Goal: Task Accomplishment & Management: Manage account settings

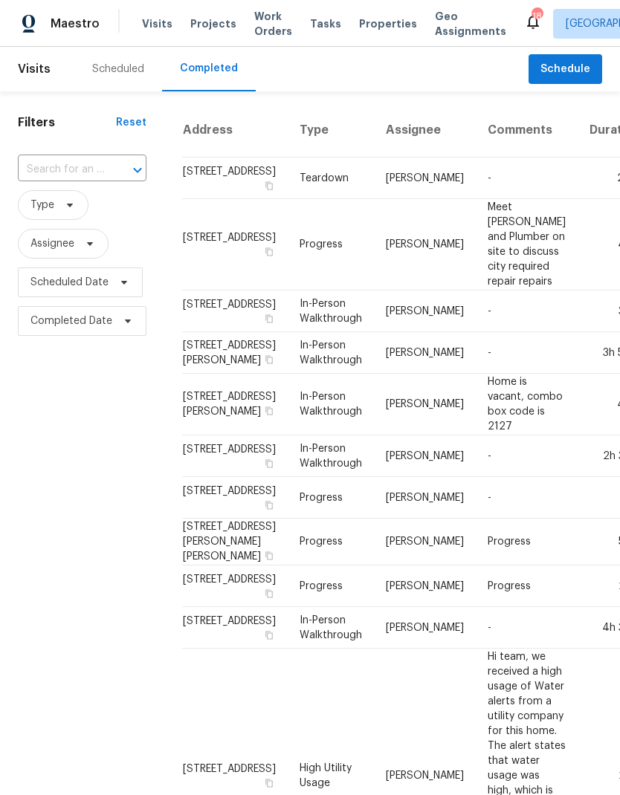
click at [93, 175] on input "text" at bounding box center [61, 169] width 87 height 23
type input "8610"
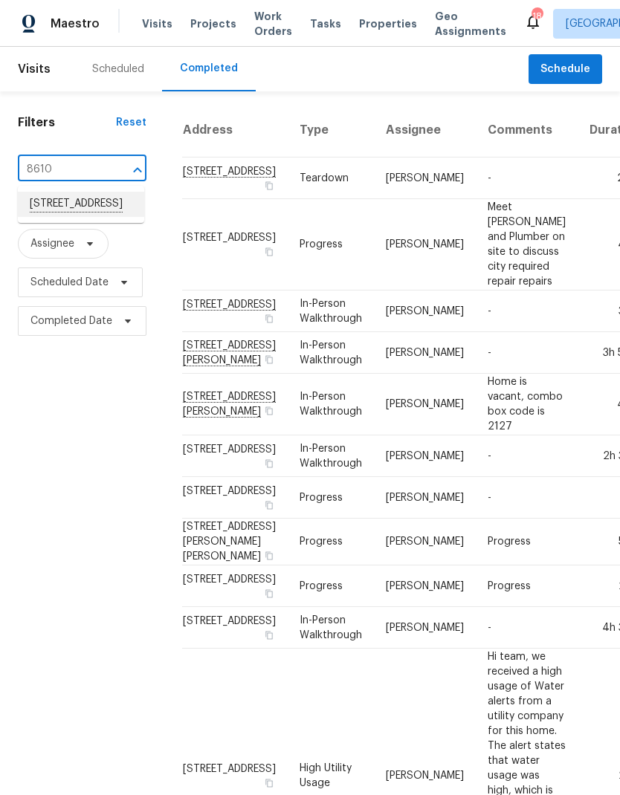
click at [100, 211] on li "[STREET_ADDRESS]" at bounding box center [81, 204] width 126 height 25
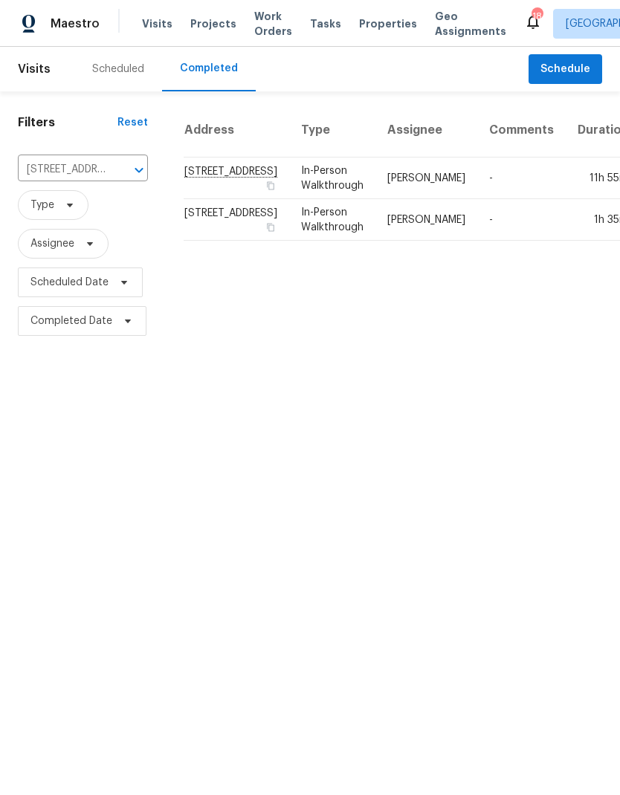
click at [135, 72] on div "Scheduled" at bounding box center [118, 69] width 52 height 15
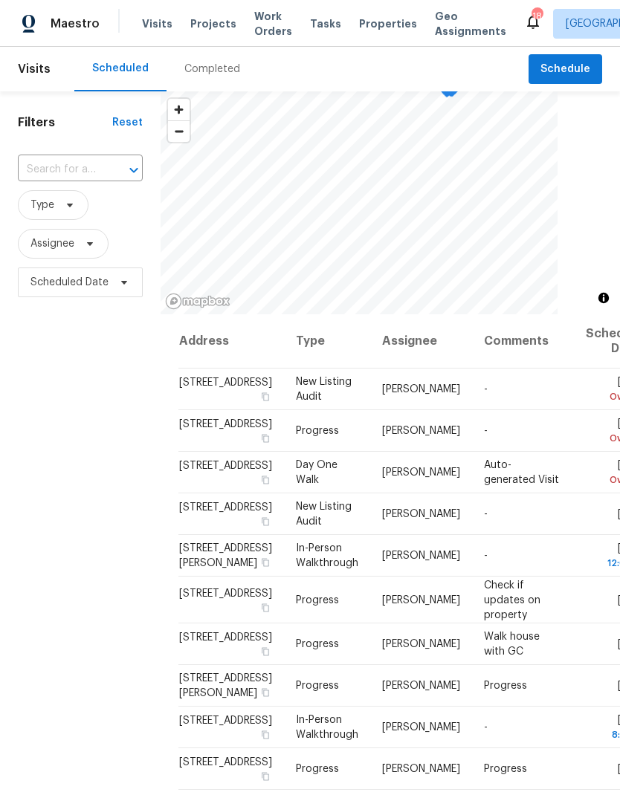
click at [100, 164] on input "text" at bounding box center [59, 169] width 83 height 23
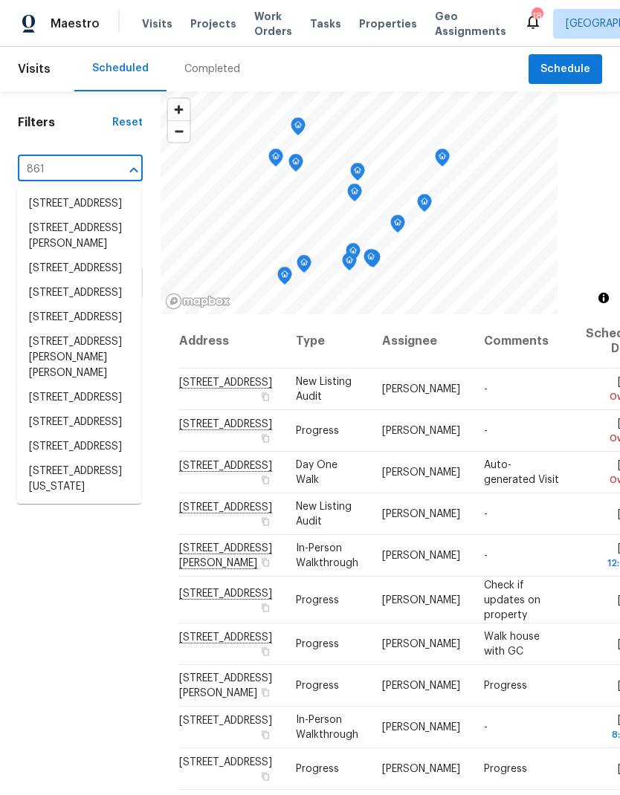
type input "8610"
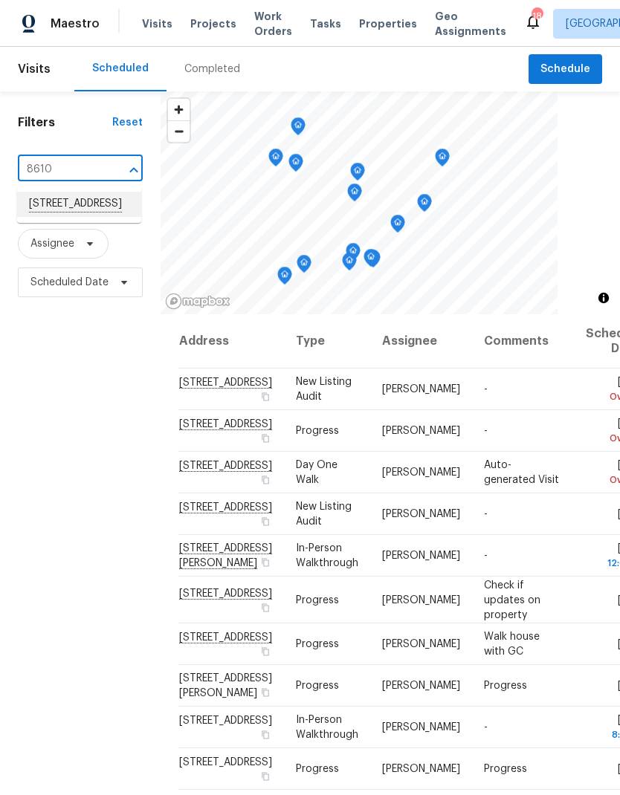
click at [89, 213] on li "[STREET_ADDRESS]" at bounding box center [79, 204] width 124 height 25
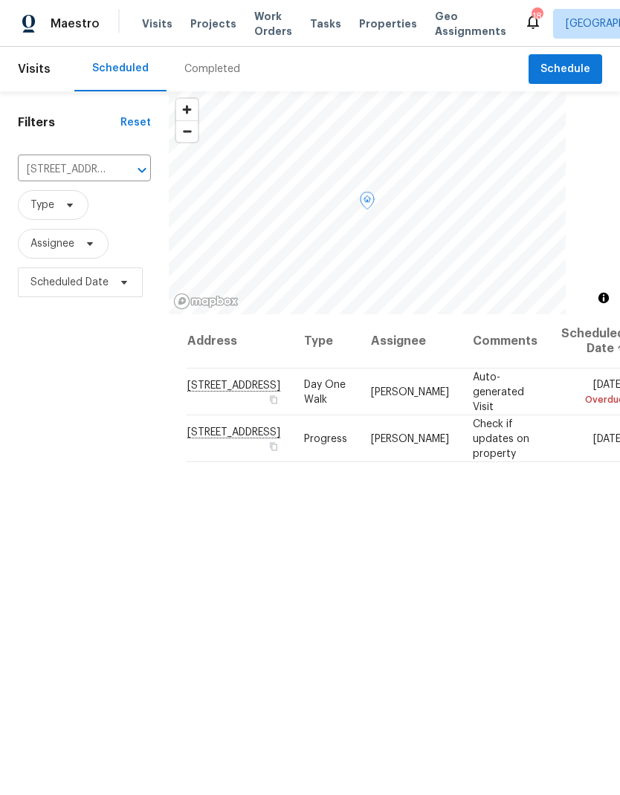
click at [0, 0] on icon at bounding box center [0, 0] width 0 height 0
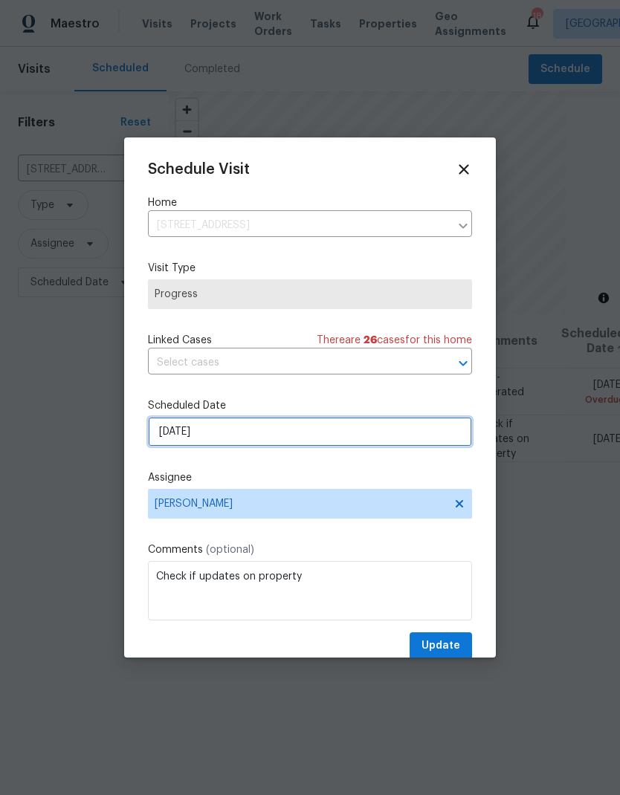
click at [259, 440] on input "[DATE]" at bounding box center [310, 432] width 324 height 30
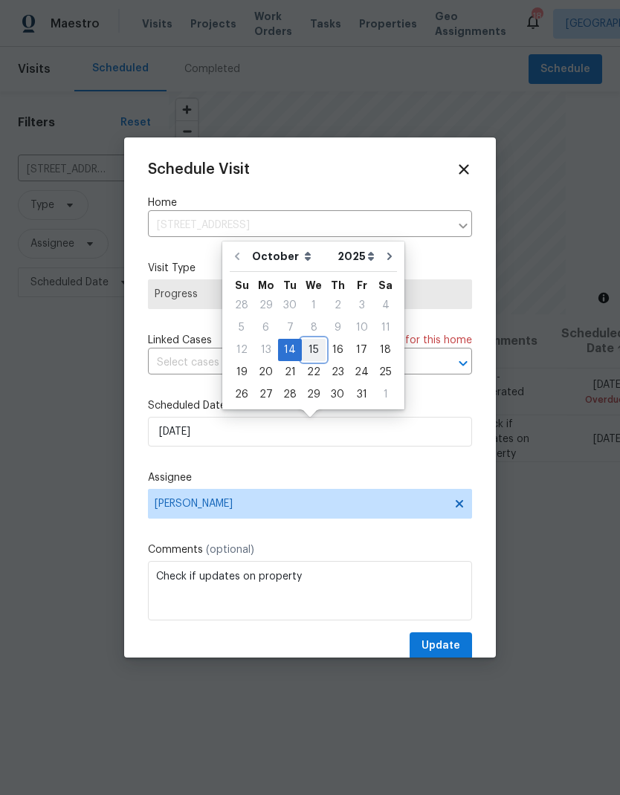
click at [317, 348] on div "15" at bounding box center [314, 350] width 24 height 21
type input "[DATE]"
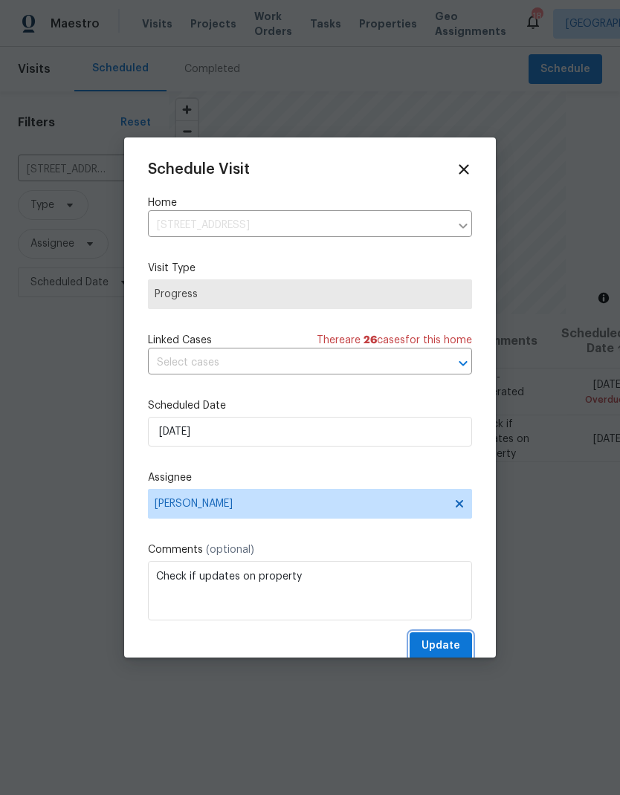
click at [441, 645] on span "Update" at bounding box center [440, 646] width 39 height 19
